Goal: Transaction & Acquisition: Download file/media

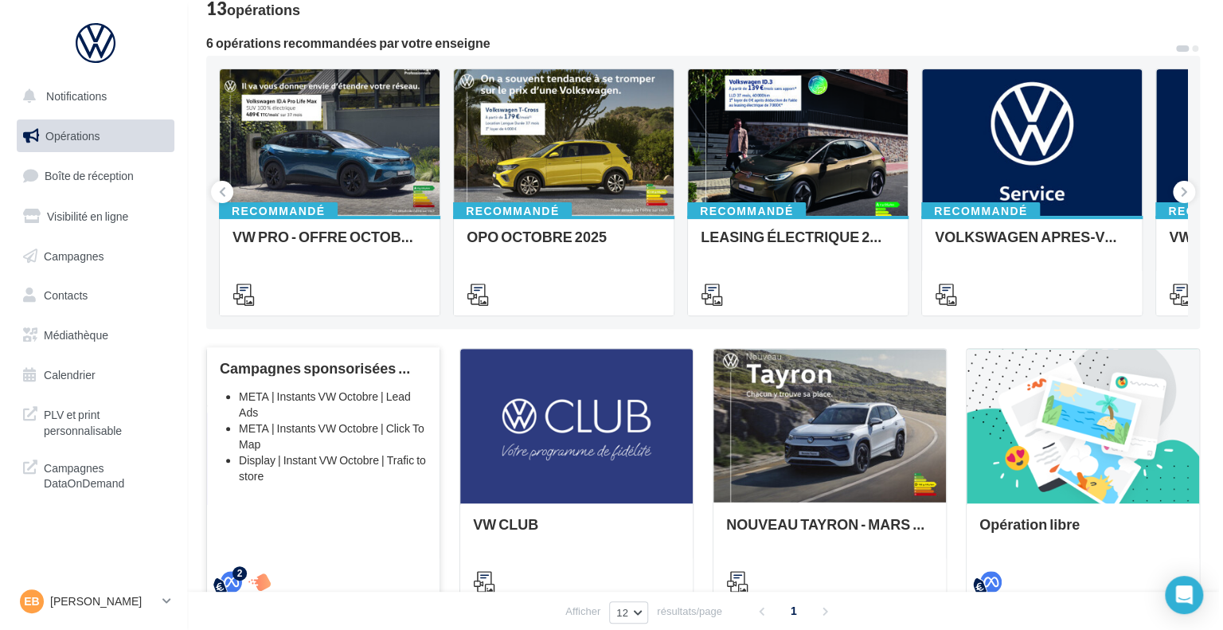
scroll to position [80, 0]
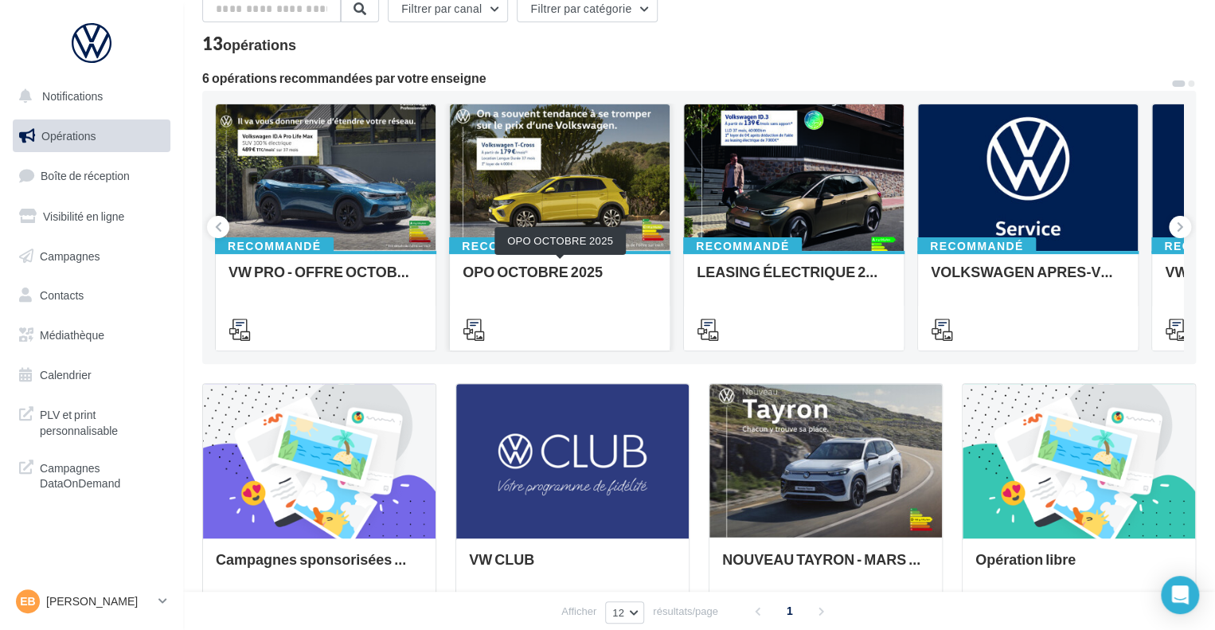
click at [522, 273] on div "OPO OCTOBRE 2025" at bounding box center [559, 279] width 194 height 32
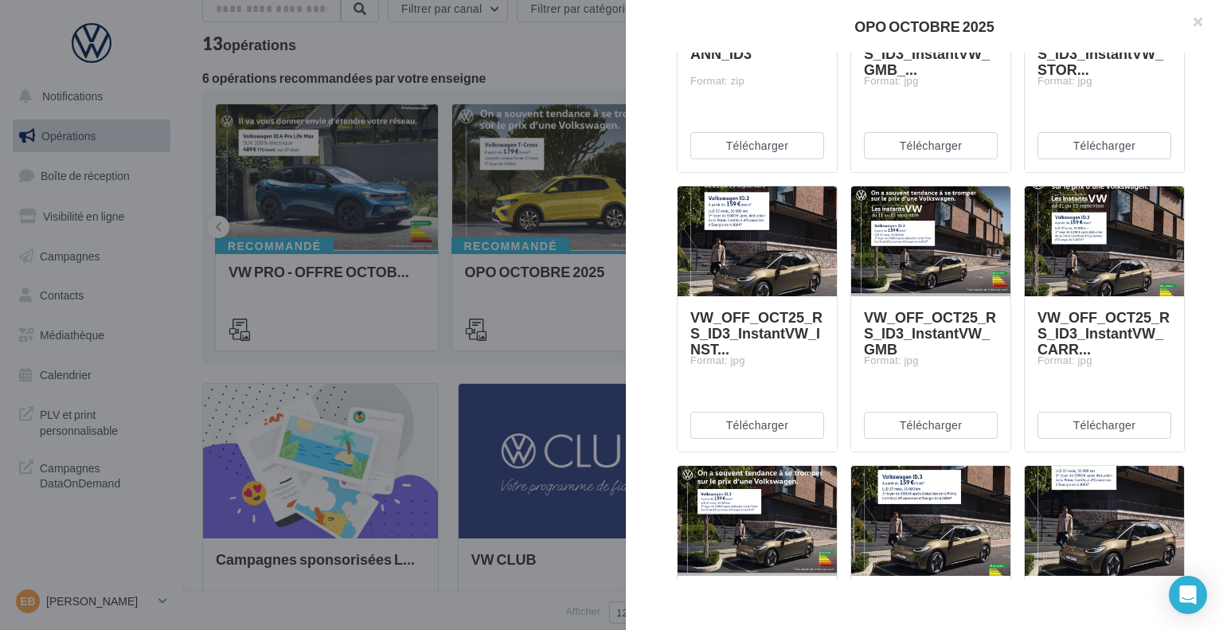
scroll to position [478, 0]
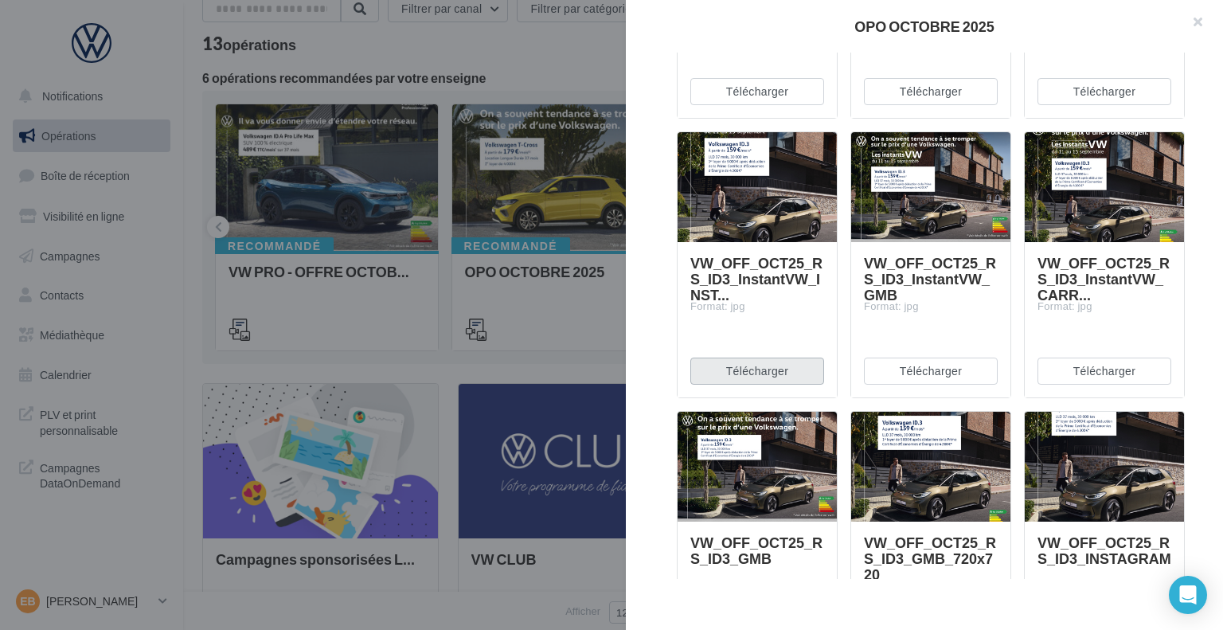
click at [785, 362] on button "Télécharger" at bounding box center [757, 370] width 134 height 27
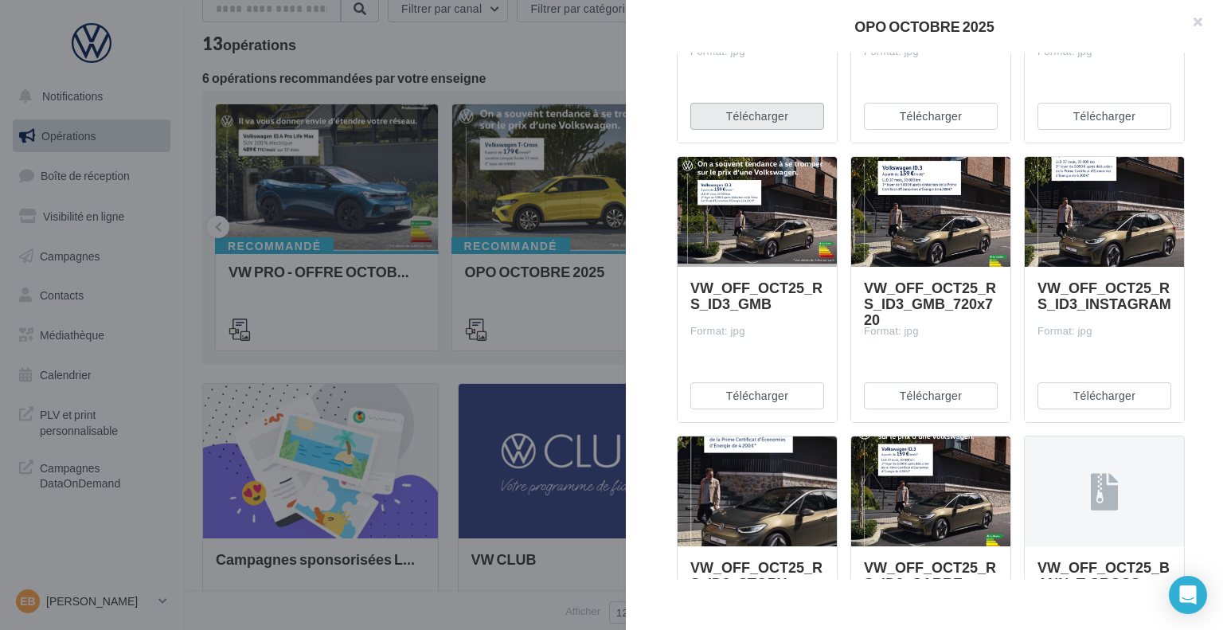
scroll to position [724, 0]
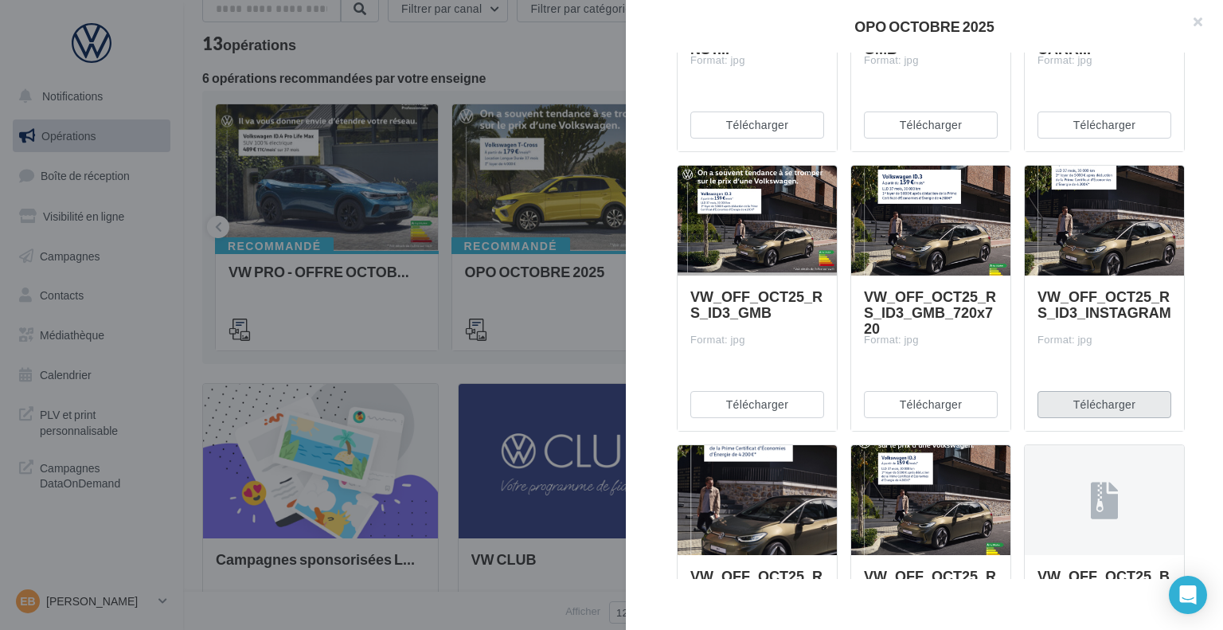
click at [1083, 408] on button "Télécharger" at bounding box center [1104, 404] width 134 height 27
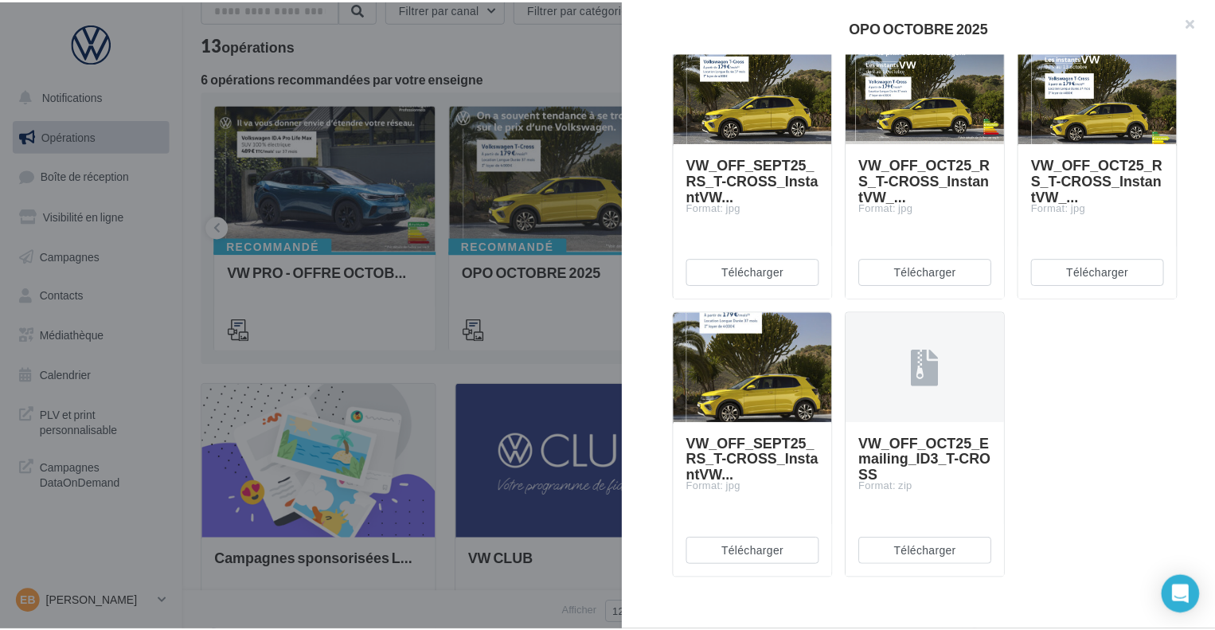
scroll to position [1996, 0]
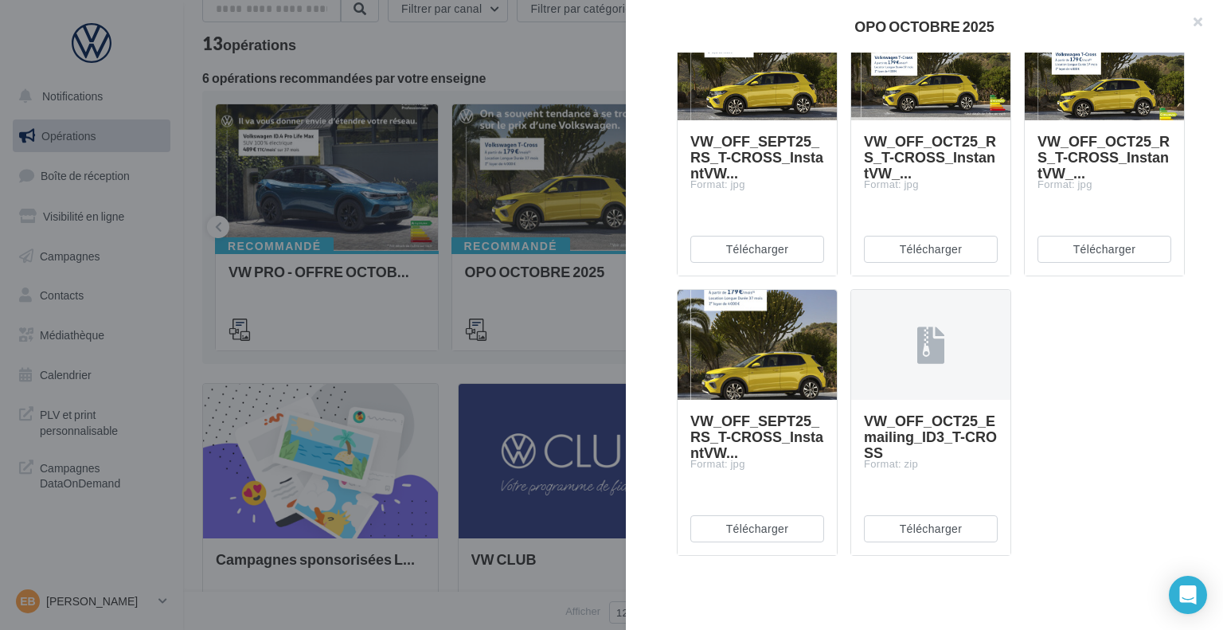
click at [525, 268] on div at bounding box center [611, 315] width 1223 height 630
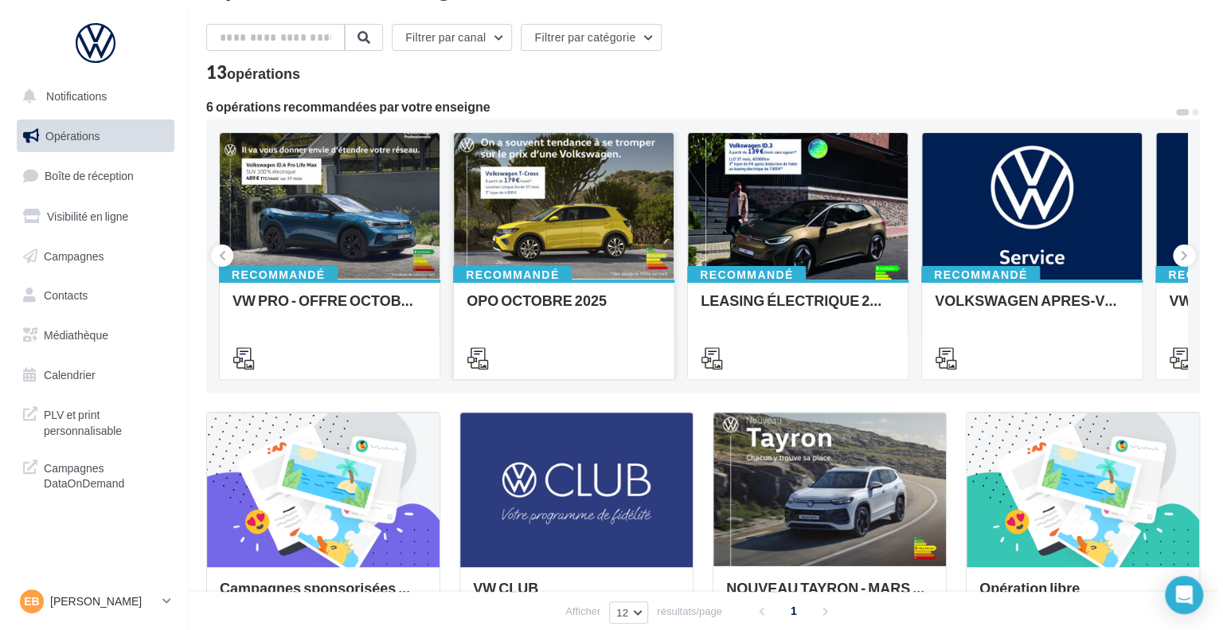
scroll to position [0, 0]
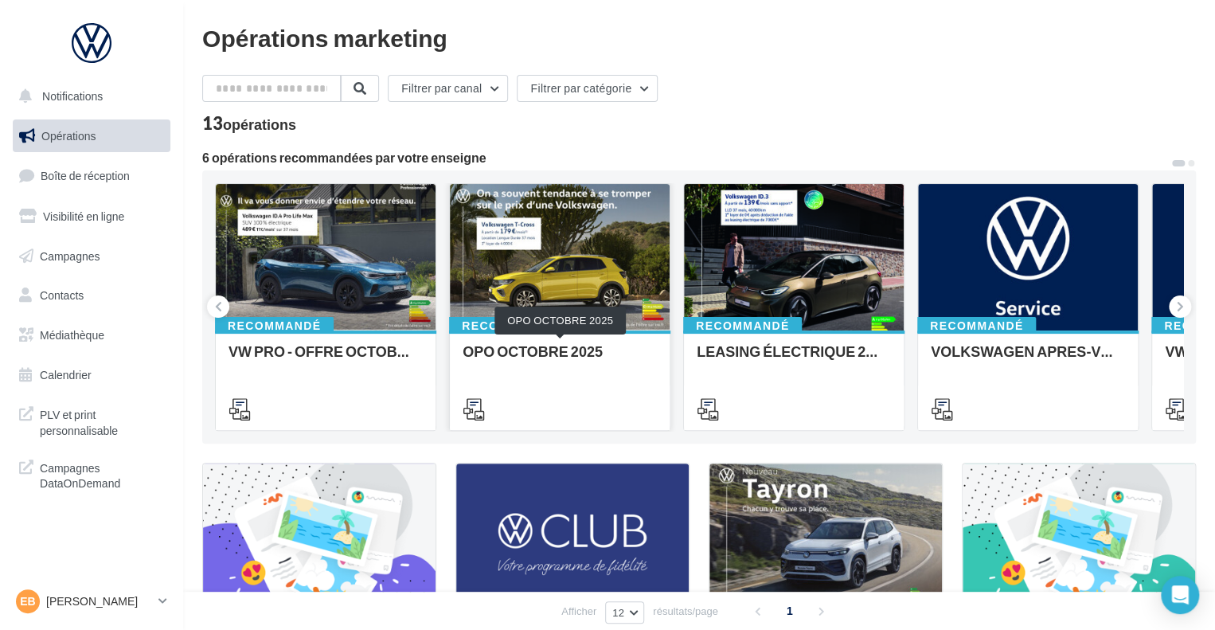
click at [566, 347] on div "OPO OCTOBRE 2025" at bounding box center [559, 359] width 194 height 32
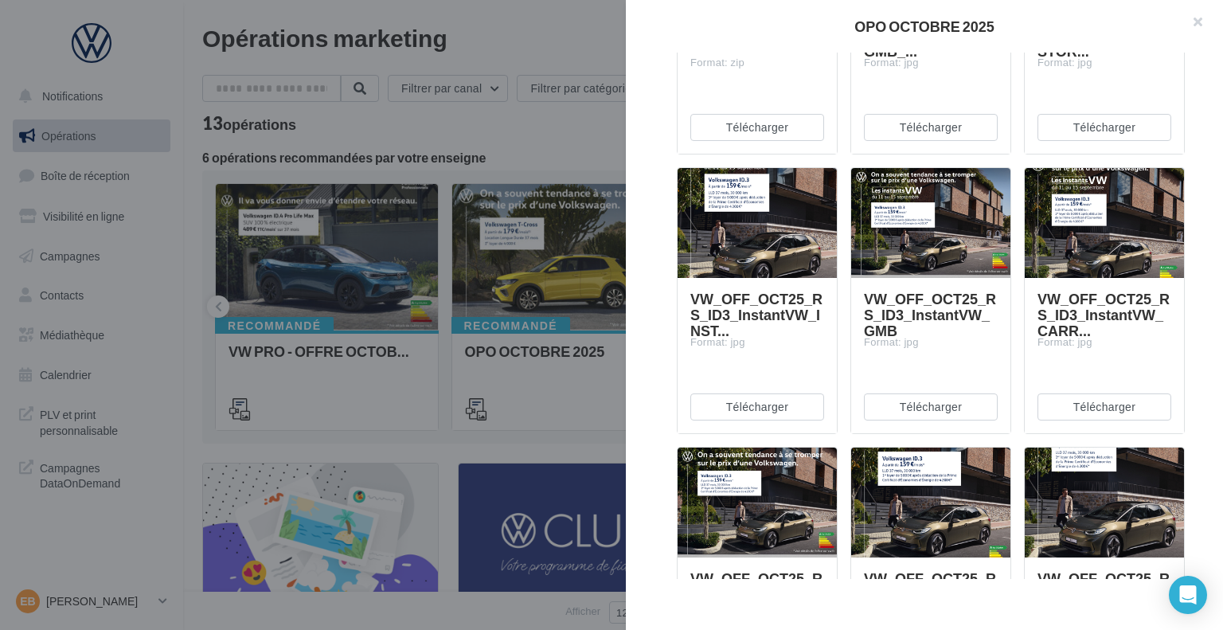
scroll to position [478, 0]
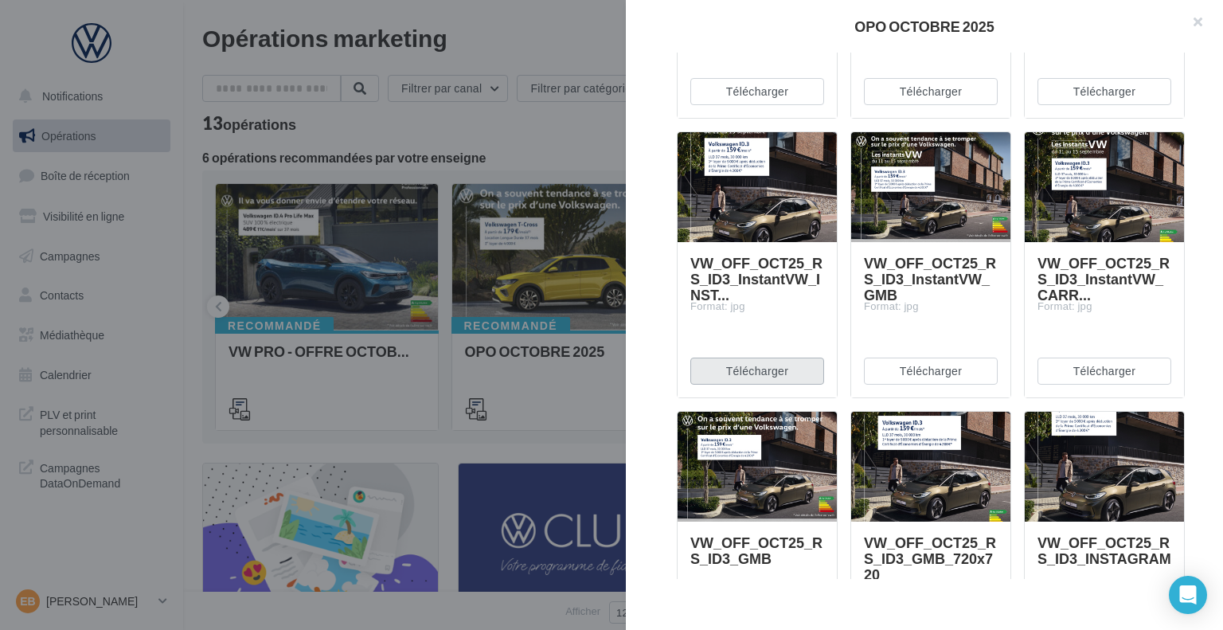
click at [778, 361] on button "Télécharger" at bounding box center [757, 370] width 134 height 27
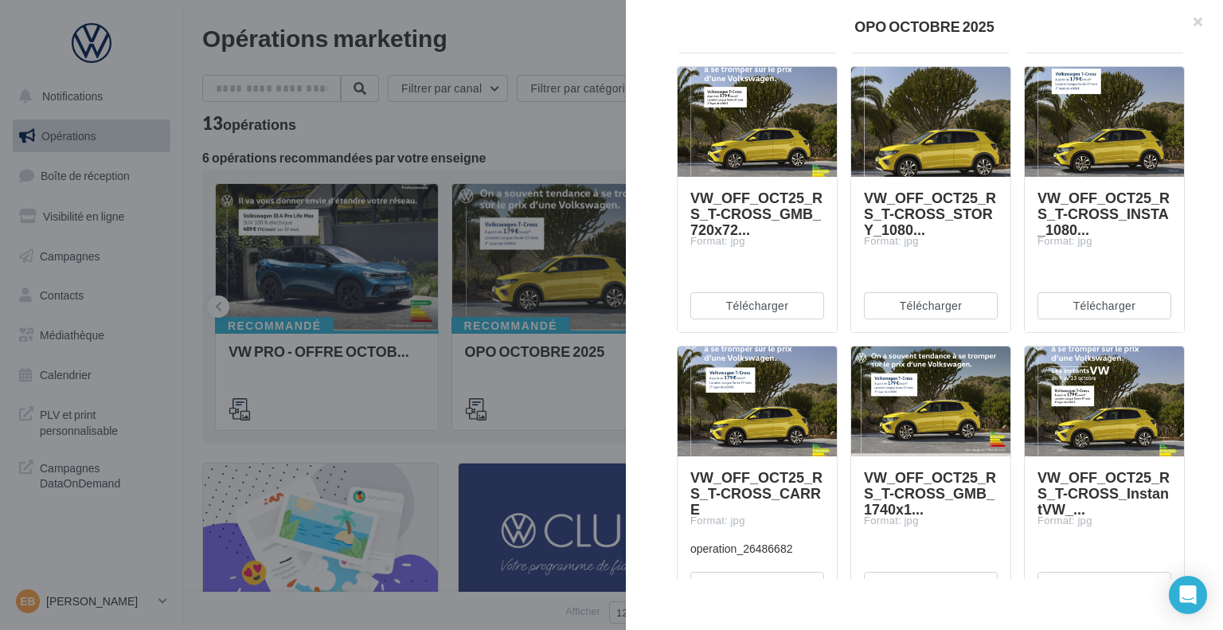
scroll to position [1353, 0]
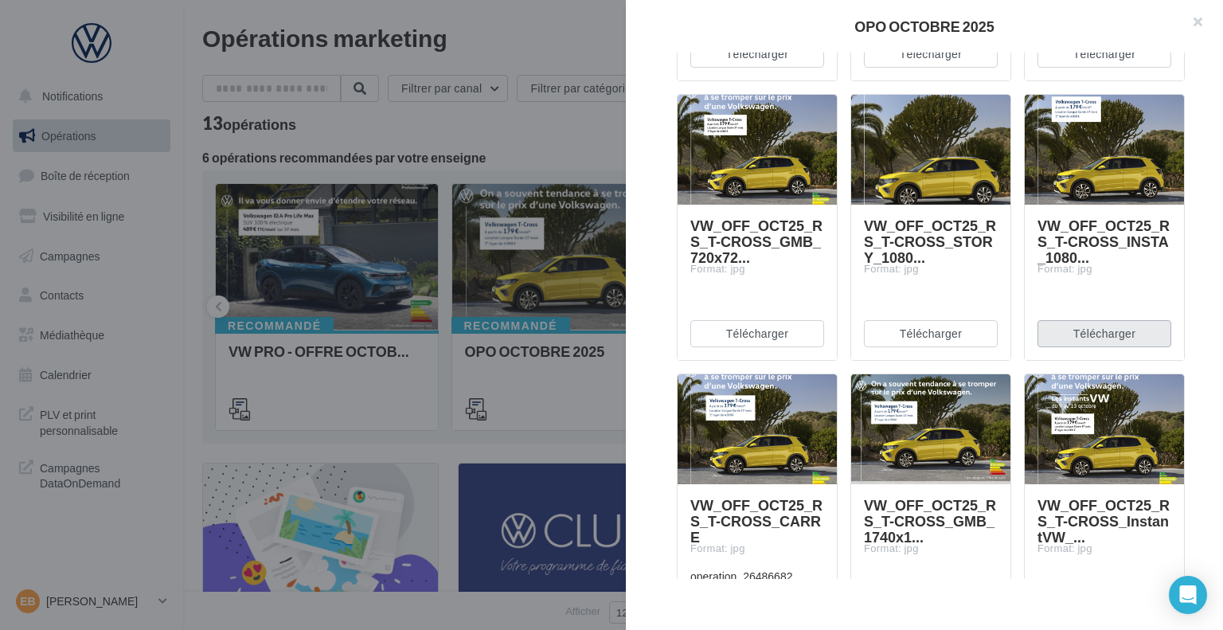
click at [1092, 324] on button "Télécharger" at bounding box center [1104, 333] width 134 height 27
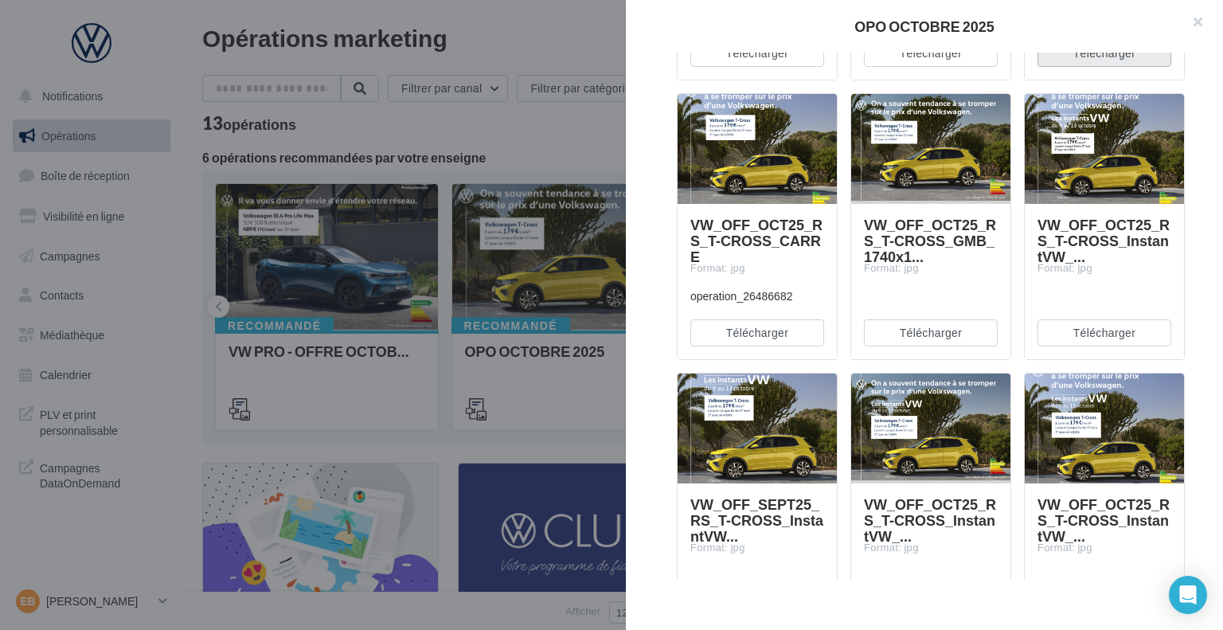
scroll to position [1672, 0]
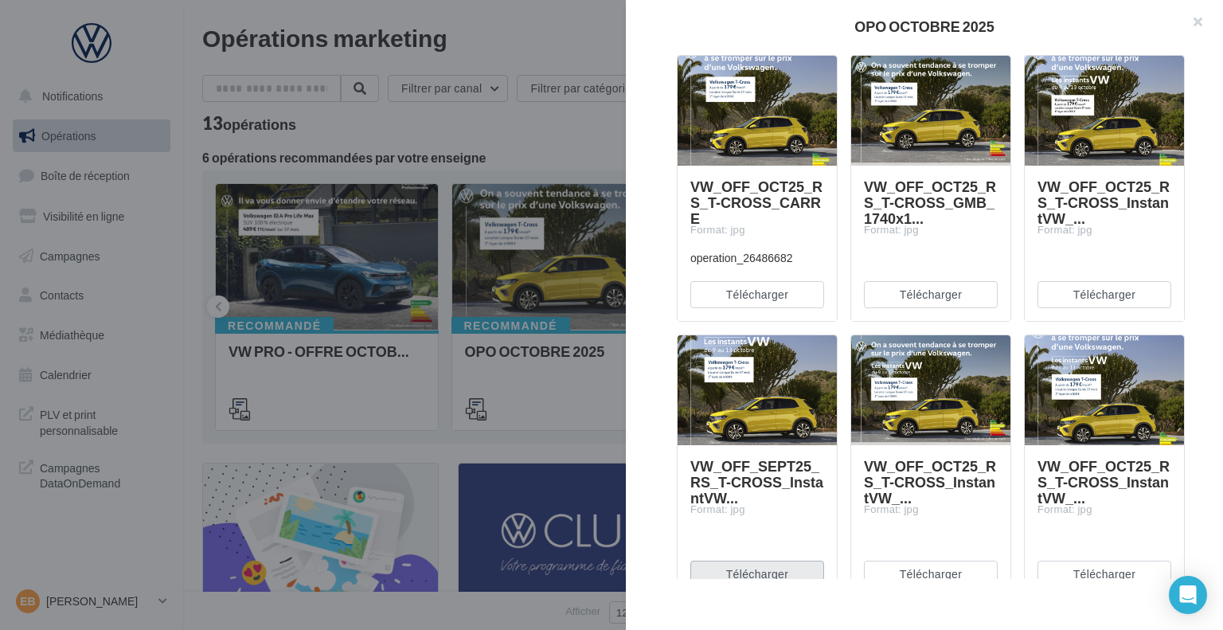
click at [771, 570] on button "Télécharger" at bounding box center [757, 573] width 134 height 27
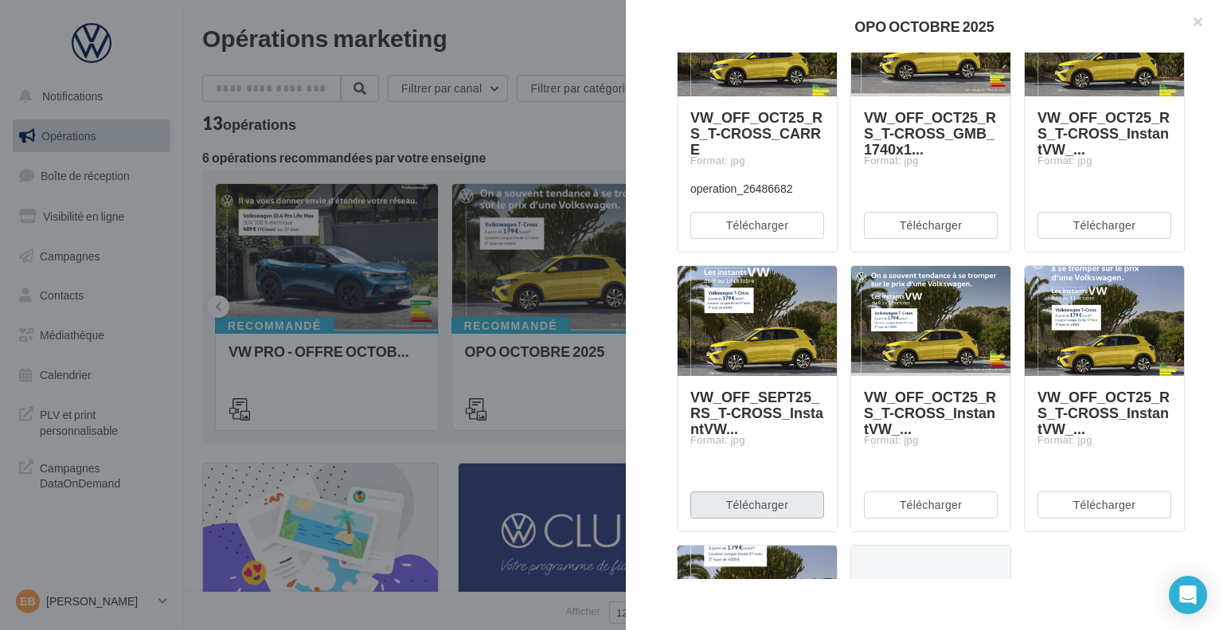
scroll to position [1831, 0]
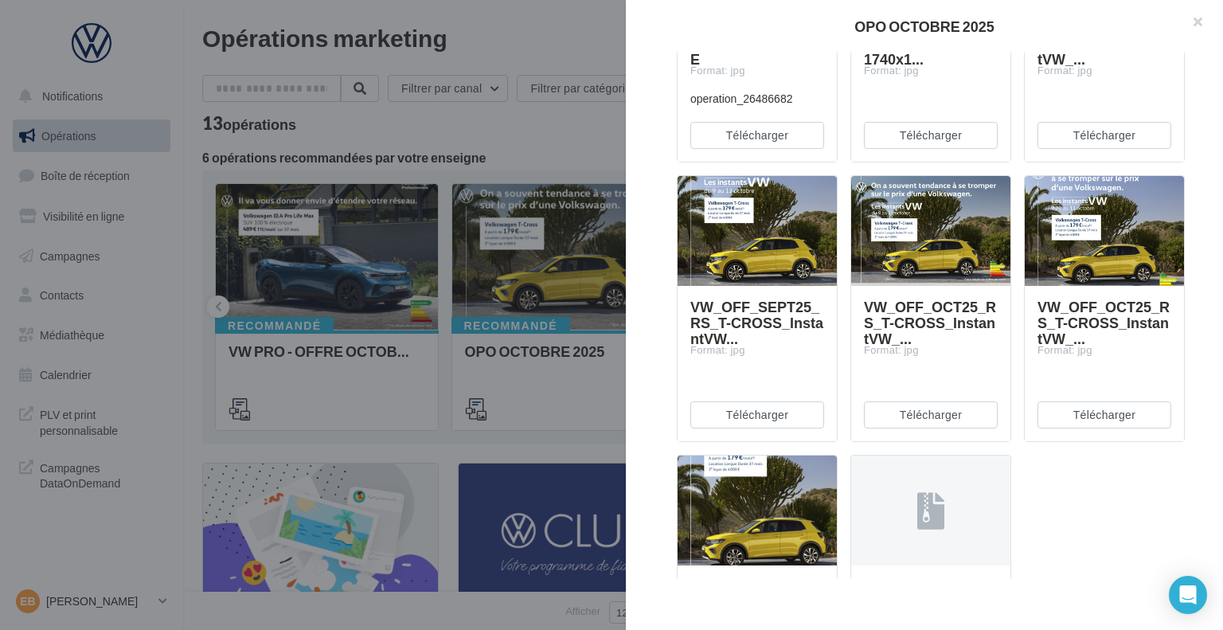
click at [493, 195] on div at bounding box center [611, 315] width 1223 height 630
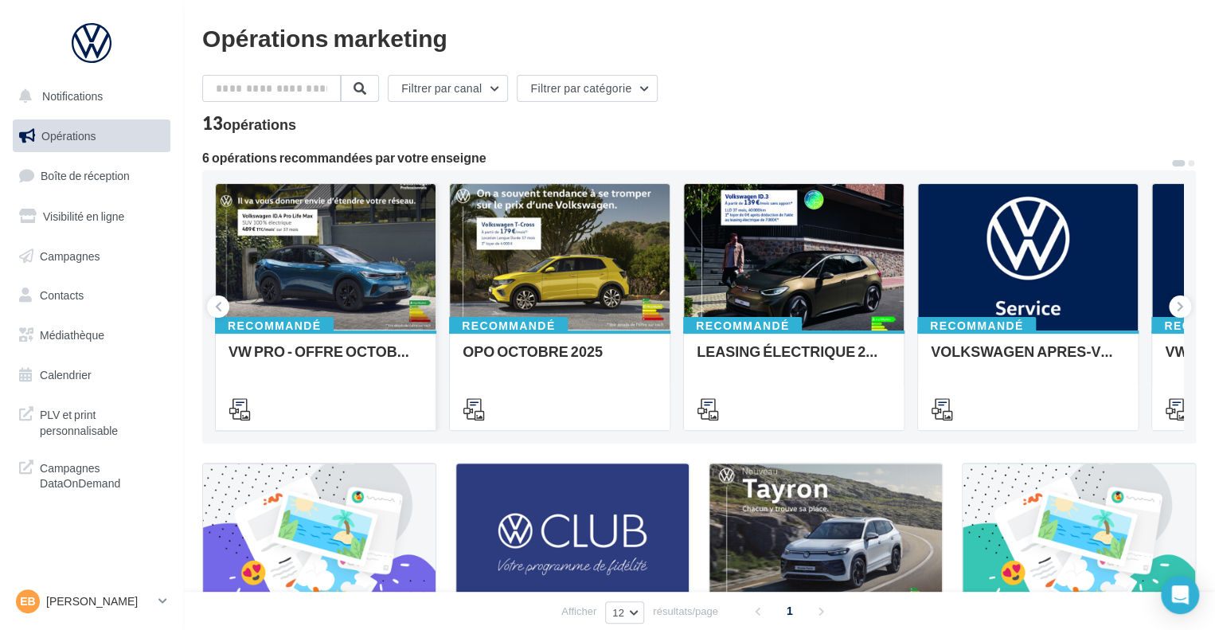
click at [302, 303] on div at bounding box center [326, 258] width 220 height 148
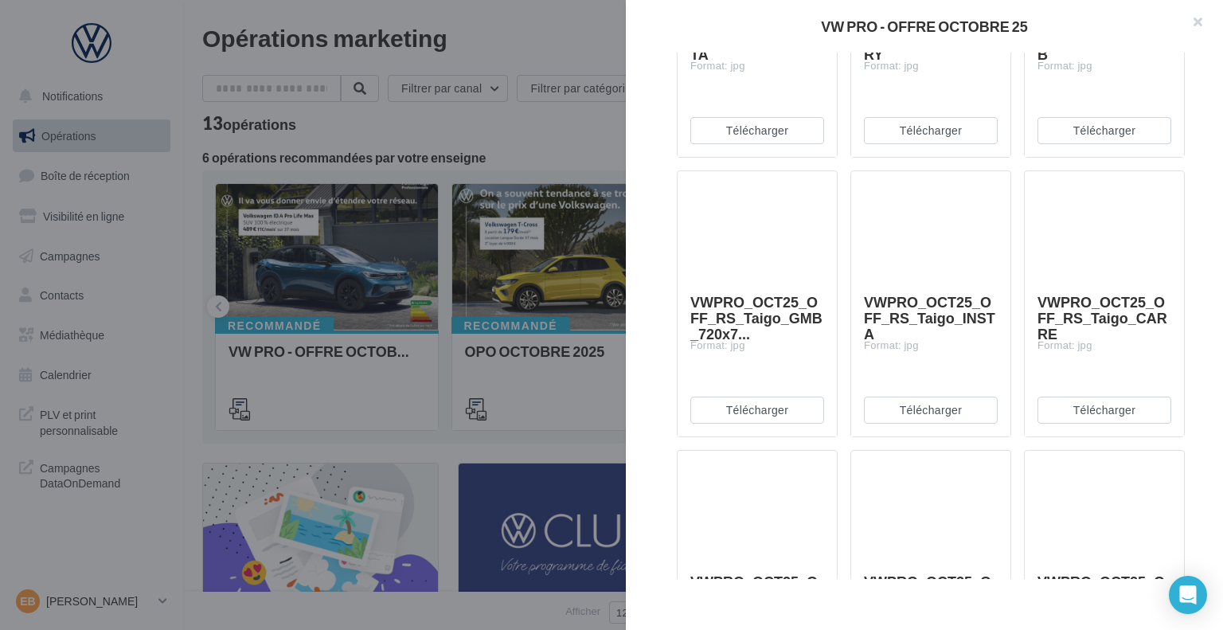
scroll to position [4378, 0]
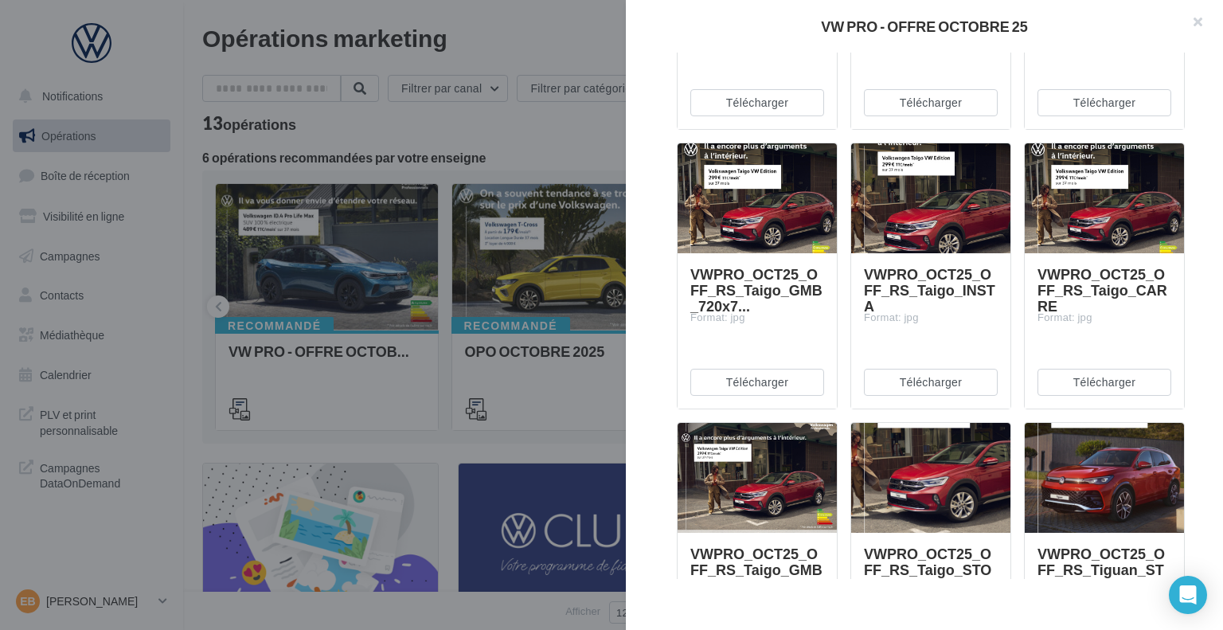
click at [958, 336] on div "VWPRO_OCT25_OFF_RS_Taigo_INSTA Format: jpg" at bounding box center [931, 330] width 134 height 128
click at [929, 383] on button "Télécharger" at bounding box center [931, 382] width 134 height 27
